Goal: Check status: Check status

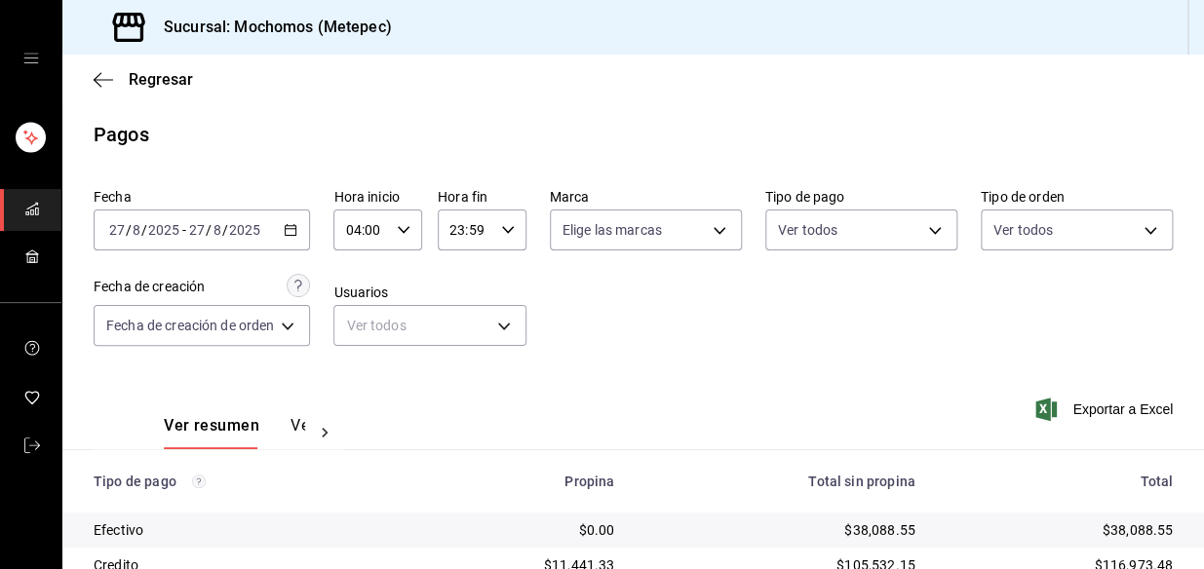
scroll to position [327, 0]
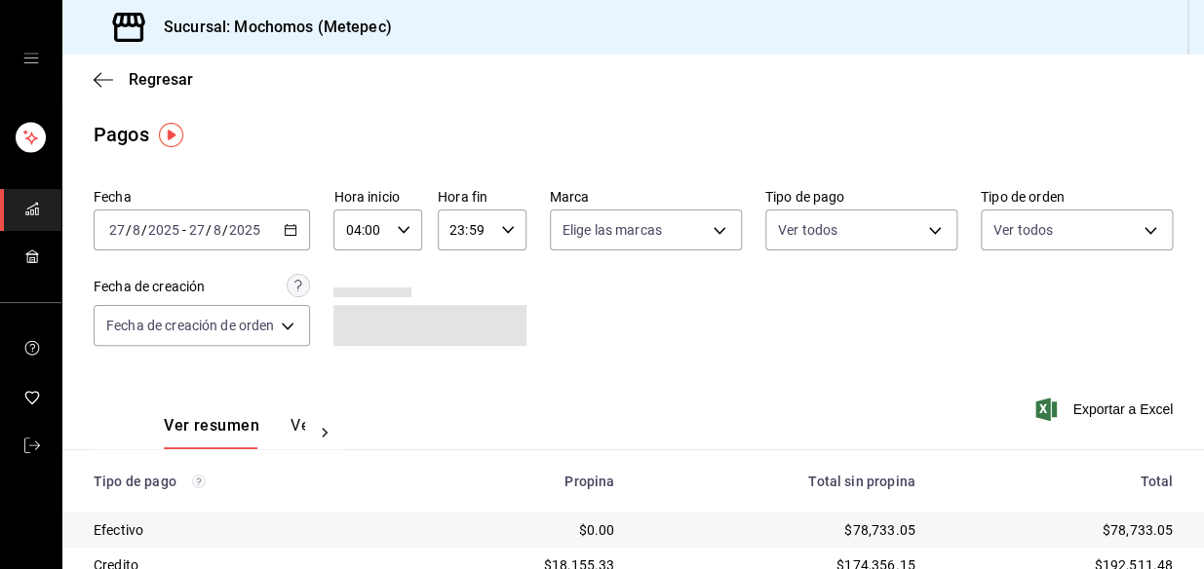
click at [253, 243] on div "[DATE] [DATE] - [DATE] [DATE]" at bounding box center [202, 230] width 216 height 41
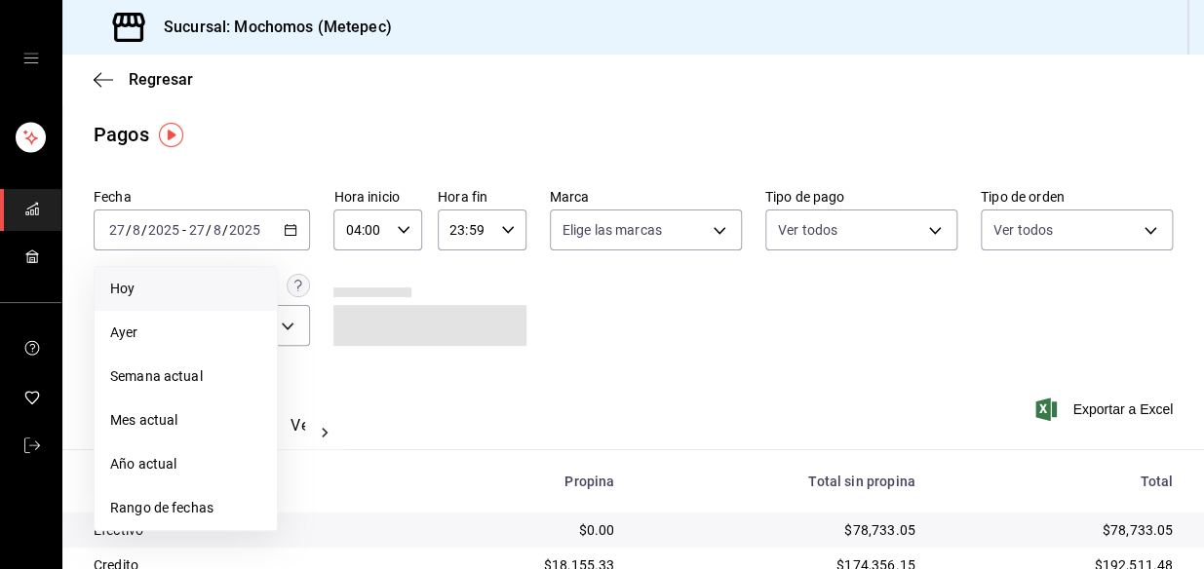
click at [135, 297] on span "Hoy" at bounding box center [185, 289] width 151 height 20
type input "00:00"
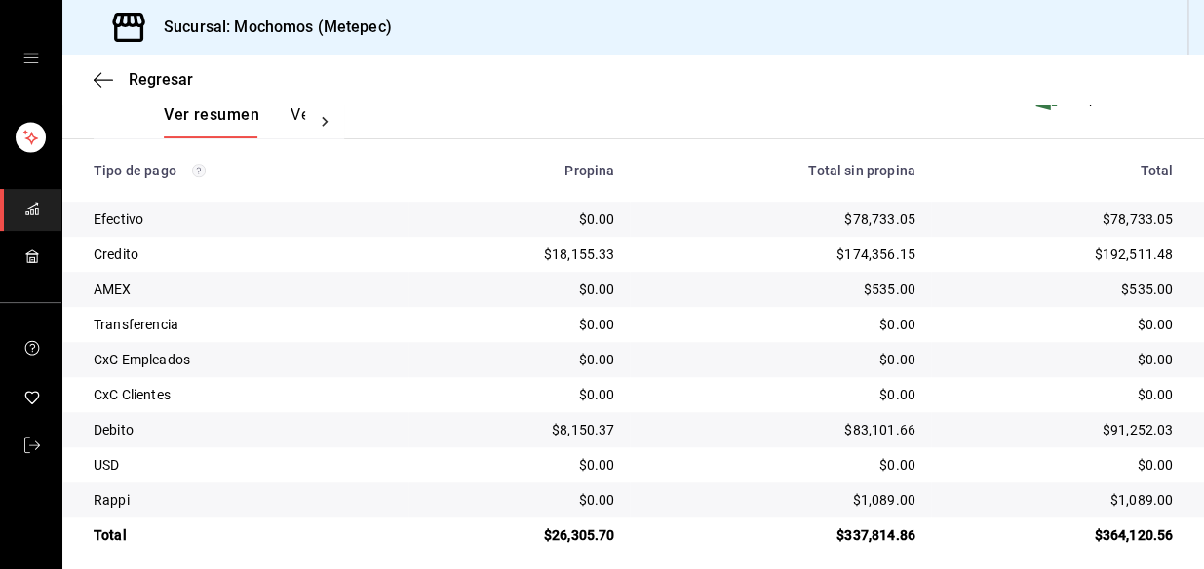
scroll to position [327, 0]
